Goal: Task Accomplishment & Management: Manage account settings

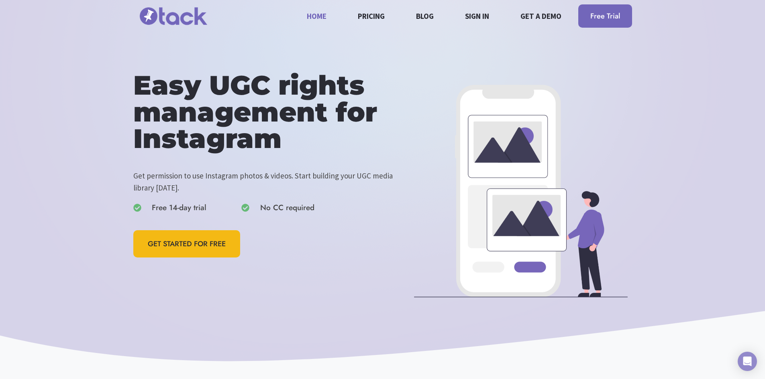
click at [192, 16] on img at bounding box center [173, 16] width 80 height 27
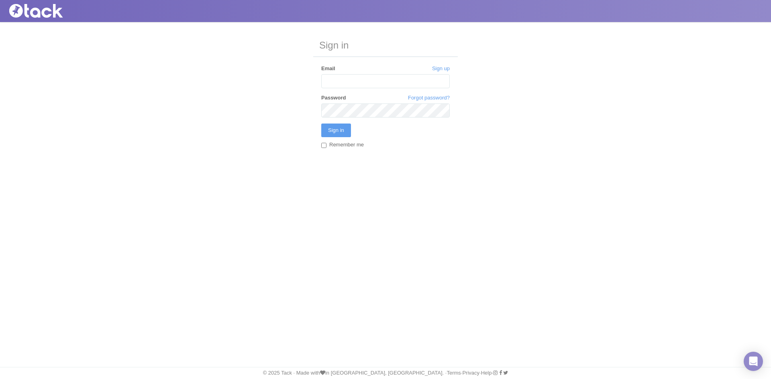
click at [360, 75] on input "Email" at bounding box center [385, 81] width 128 height 14
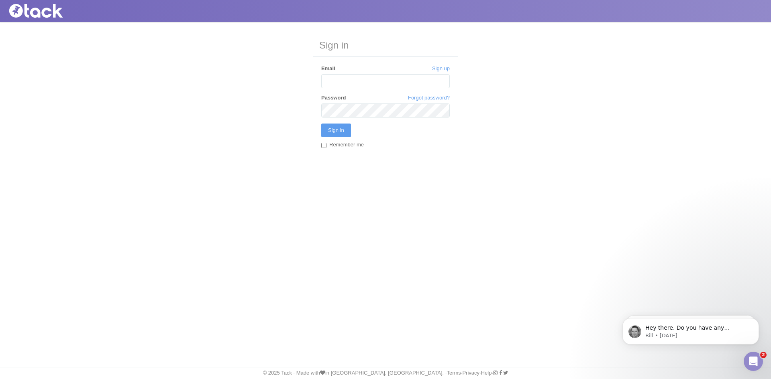
type input "[PERSON_NAME][EMAIL_ADDRESS][PERSON_NAME][DOMAIN_NAME]"
drag, startPoint x: 299, startPoint y: 147, endPoint x: 300, endPoint y: 142, distance: 5.0
click at [299, 147] on div "Sign in Sign up Email emily.ravenscroft@tpagency.com Forgot password? Password …" at bounding box center [385, 100] width 771 height 156
click at [346, 104] on div "Forgot password? Password" at bounding box center [385, 105] width 128 height 23
click at [359, 81] on input "emily.ravenscroft@tpagency.com" at bounding box center [385, 81] width 128 height 14
